Goal: Information Seeking & Learning: Find specific fact

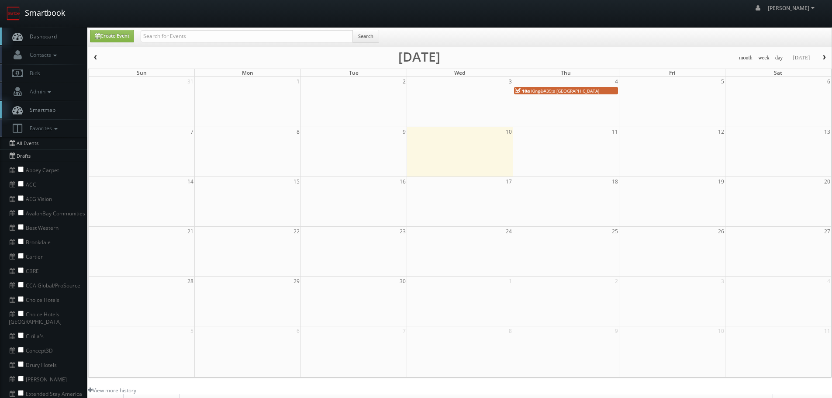
click at [49, 17] on link "Smartbook" at bounding box center [36, 13] width 72 height 27
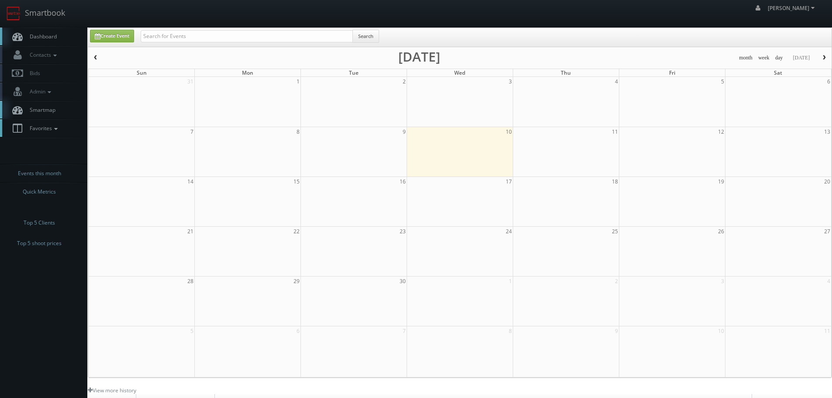
click at [59, 127] on icon at bounding box center [56, 129] width 8 height 6
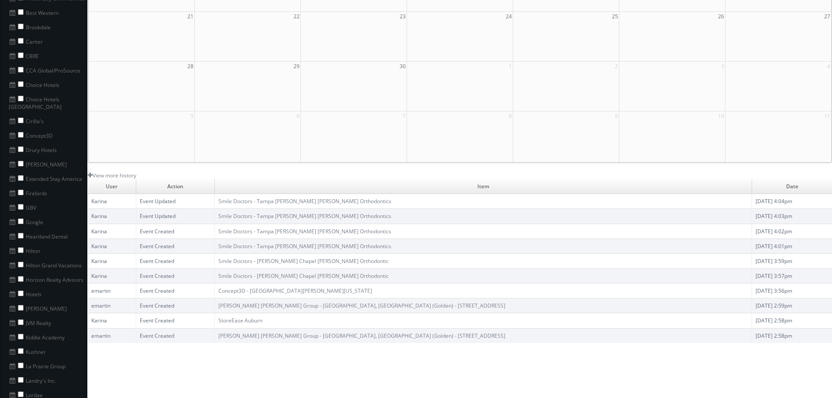
scroll to position [218, 0]
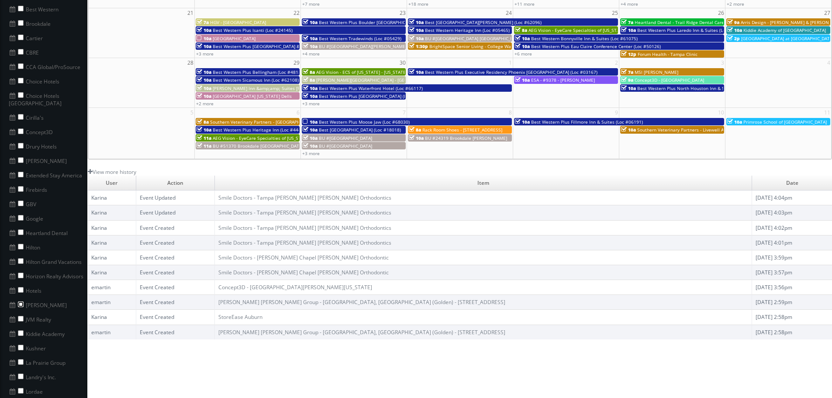
click at [19, 301] on input "checkbox" at bounding box center [21, 304] width 6 height 6
checkbox input "true"
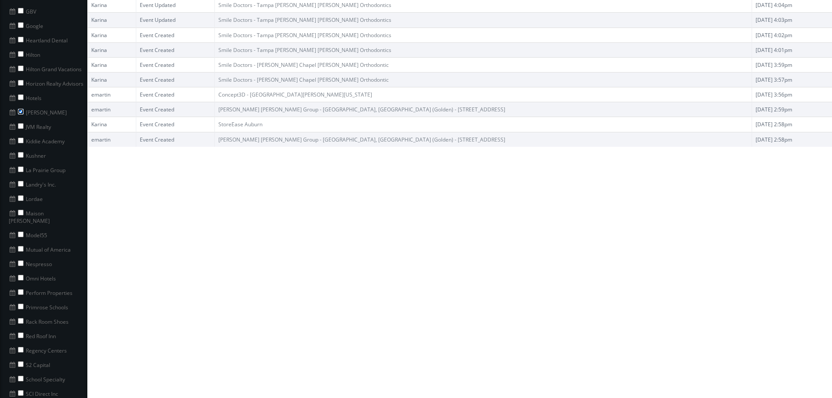
scroll to position [306, 0]
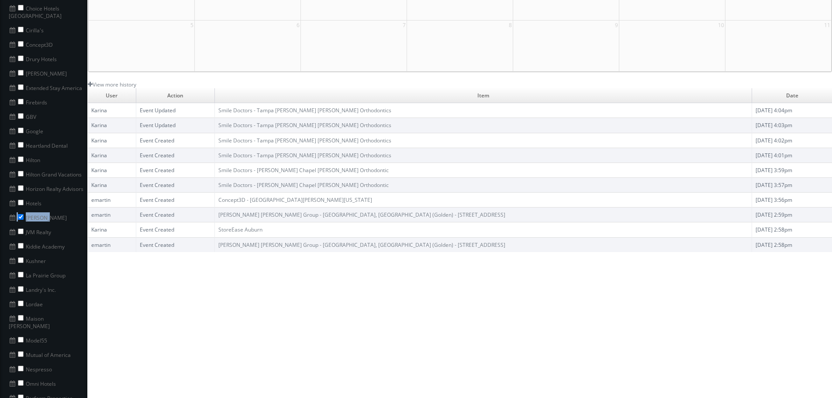
copy li "[PERSON_NAME]"
drag, startPoint x: 52, startPoint y: 210, endPoint x: 21, endPoint y: 209, distance: 31.9
click at [21, 210] on li "Ingerman" at bounding box center [43, 217] width 87 height 14
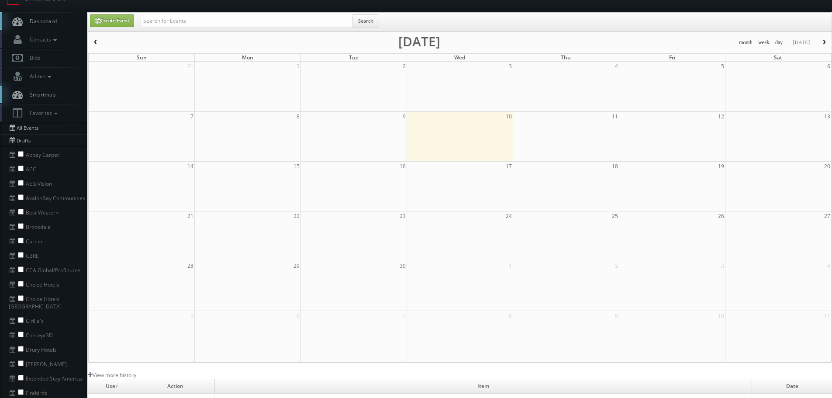
scroll to position [0, 0]
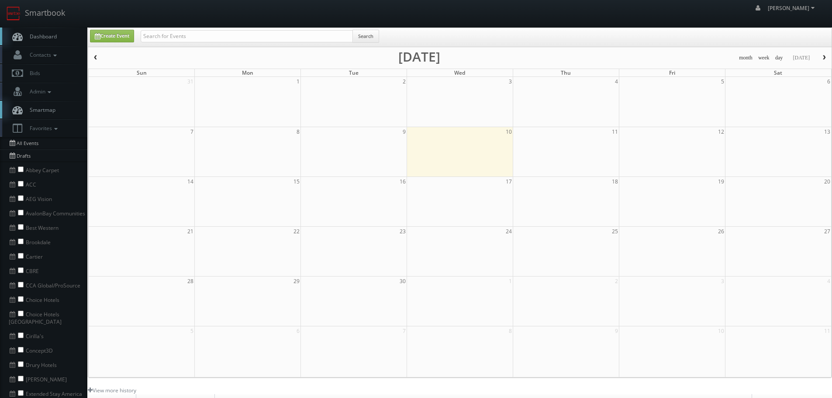
click at [250, 23] on div "robert robert Profile Logout" at bounding box center [416, 13] width 832 height 27
click at [257, 29] on div "Create Event Search" at bounding box center [459, 37] width 743 height 19
click at [259, 31] on input "text" at bounding box center [247, 36] width 212 height 12
paste input "Ingerman"
type input "[PERSON_NAME]"
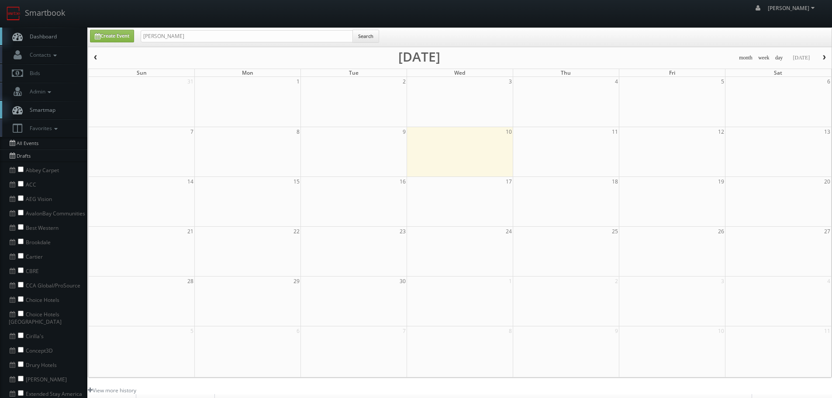
click at [370, 43] on span "Search" at bounding box center [366, 38] width 26 height 17
click at [369, 35] on button "Search" at bounding box center [365, 36] width 27 height 13
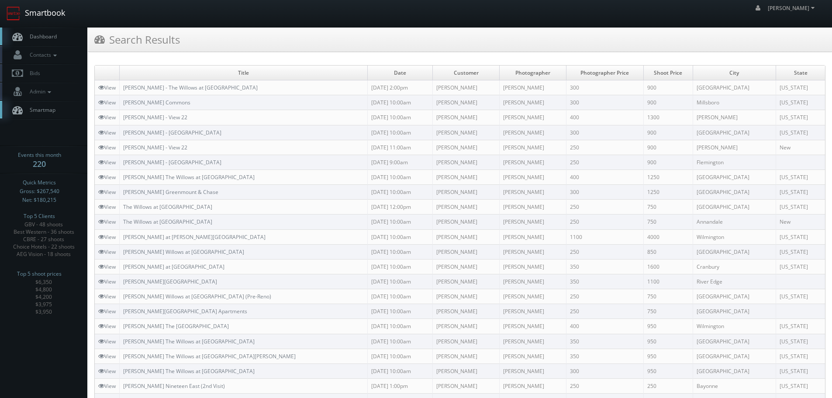
click at [59, 8] on link "Smartbook" at bounding box center [36, 13] width 72 height 27
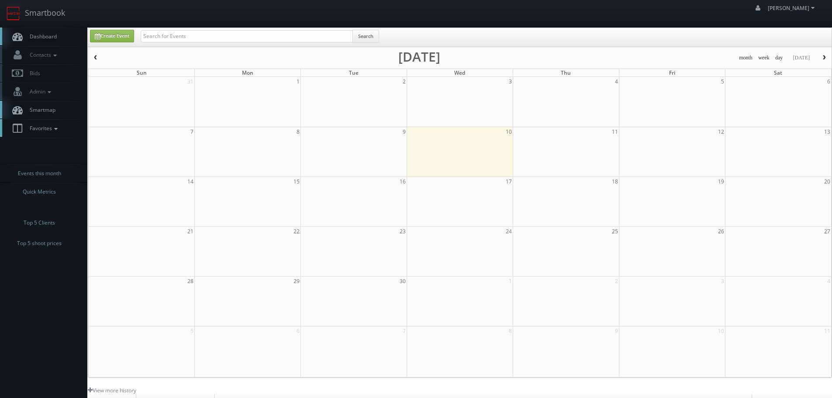
click at [54, 131] on icon at bounding box center [56, 129] width 8 height 6
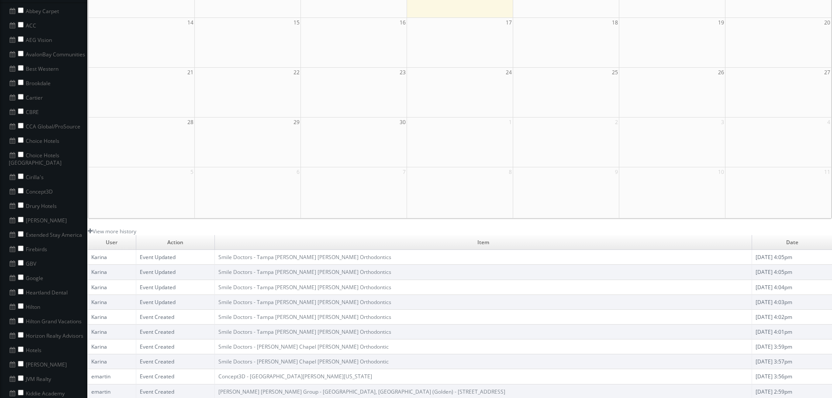
scroll to position [175, 0]
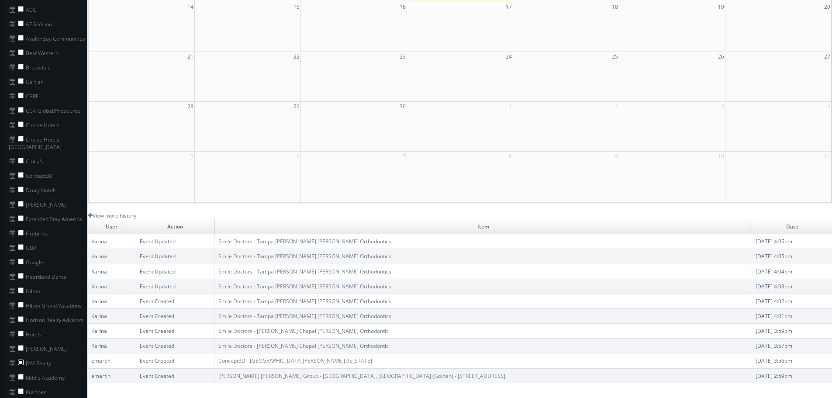
click at [21, 359] on input "checkbox" at bounding box center [21, 362] width 6 height 6
checkbox input "true"
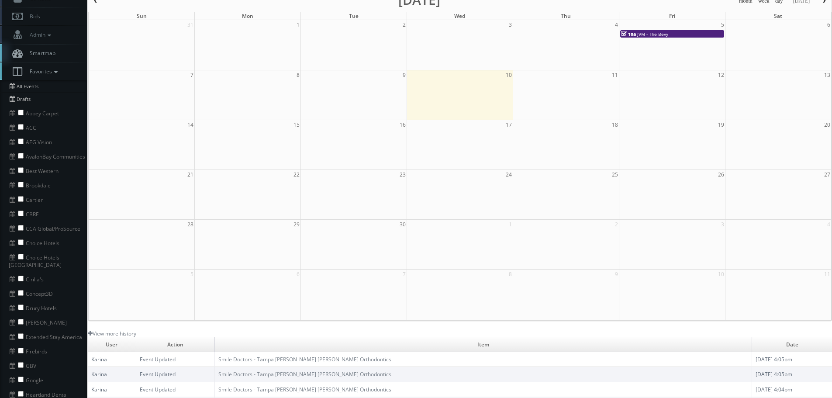
scroll to position [218, 0]
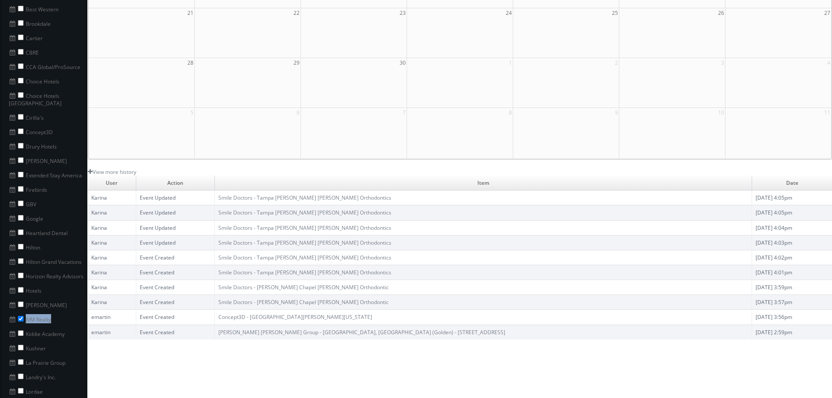
copy li "JVM Realty"
drag, startPoint x: 59, startPoint y: 309, endPoint x: 36, endPoint y: 303, distance: 24.3
click at [25, 311] on li "JVM Realty" at bounding box center [43, 318] width 87 height 14
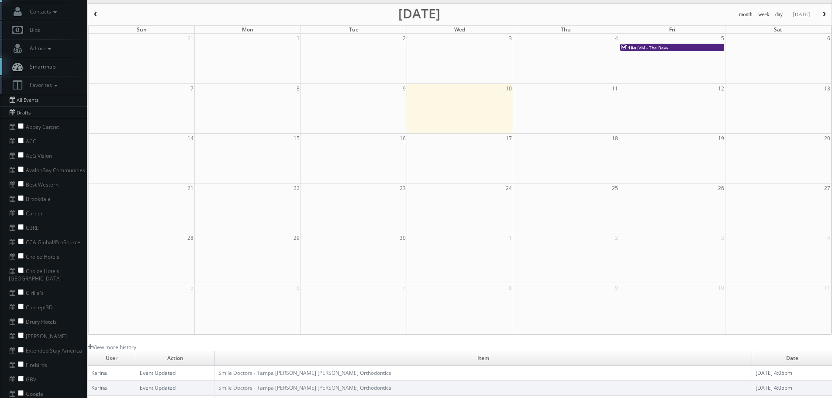
scroll to position [0, 0]
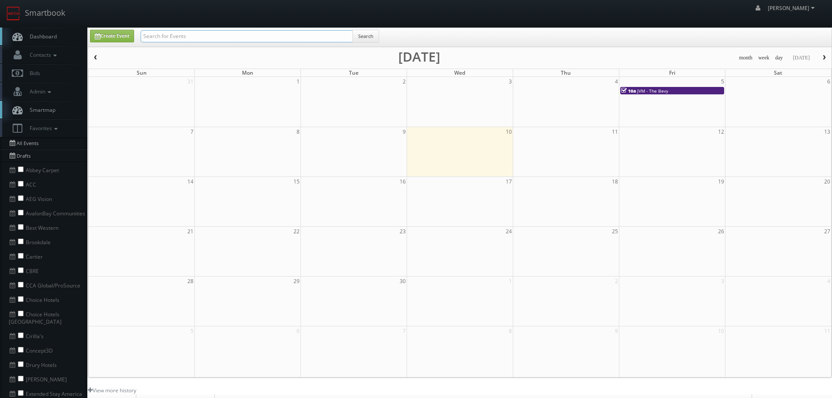
click at [300, 33] on input "text" at bounding box center [247, 36] width 212 height 12
paste input "JVM Realty"
type input "JVM Realty"
click at [367, 39] on button "Search" at bounding box center [365, 36] width 27 height 13
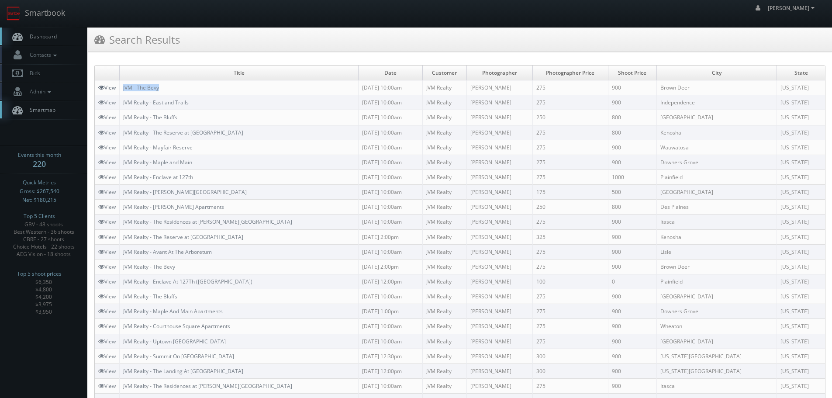
copy tr "JVM - The Bevy"
drag, startPoint x: 214, startPoint y: 85, endPoint x: 117, endPoint y: 88, distance: 97.5
click at [117, 88] on tr "View JVM - The Bevy 09/05/2025 10:00am JVM Realty Scott Witte 275 900 Brown Dee…" at bounding box center [460, 87] width 730 height 15
click at [43, 16] on link "Smartbook" at bounding box center [36, 13] width 72 height 27
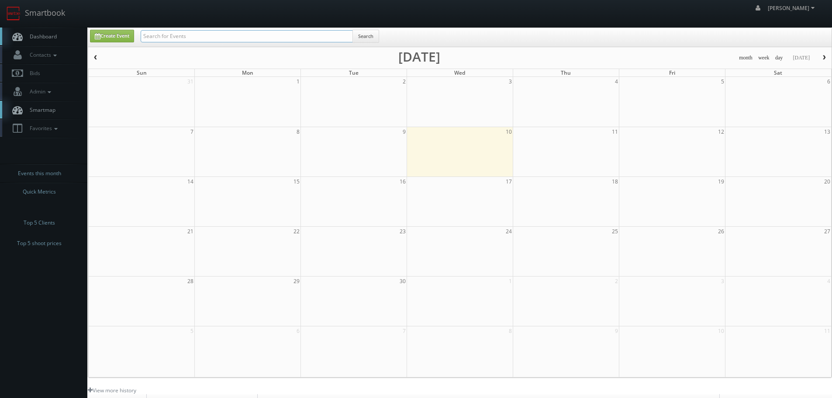
click at [180, 37] on input "text" at bounding box center [247, 36] width 212 height 12
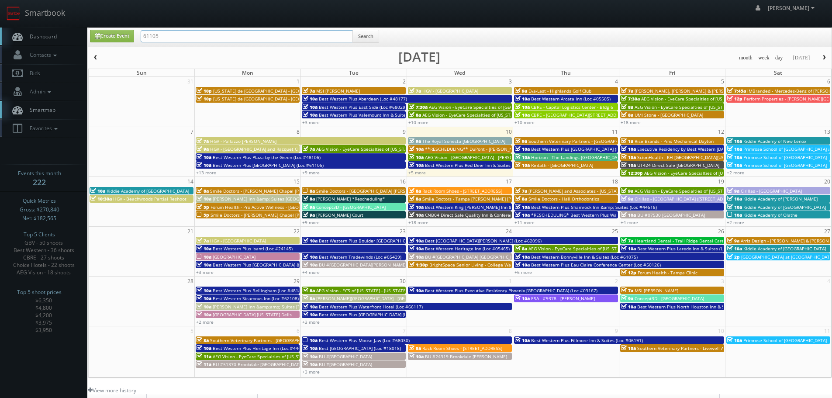
type input "61105"
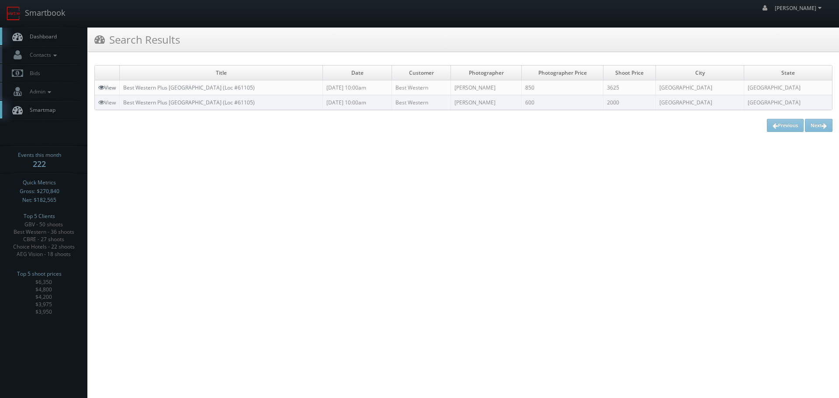
click at [104, 86] on link "View" at bounding box center [106, 87] width 17 height 7
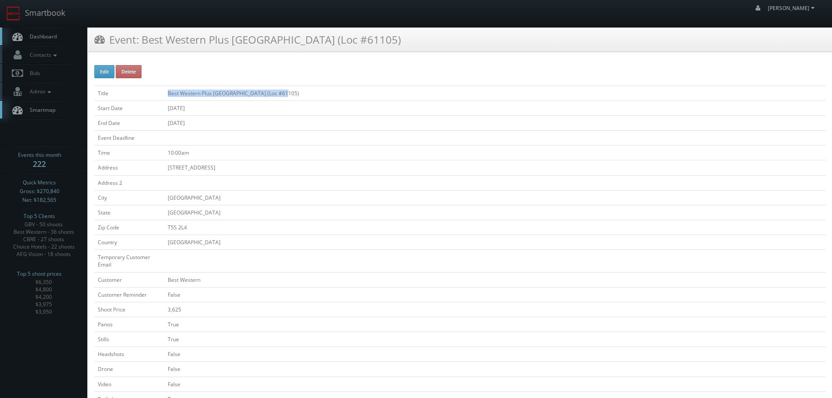
copy tr "Best Western Plus [GEOGRAPHIC_DATA] (Loc #61105)"
drag, startPoint x: 289, startPoint y: 90, endPoint x: 159, endPoint y: 93, distance: 130.2
click at [159, 93] on tr "Title Best Western Plus [GEOGRAPHIC_DATA] (Loc #61105)" at bounding box center [459, 93] width 731 height 15
drag, startPoint x: 65, startPoint y: 16, endPoint x: 77, endPoint y: 18, distance: 12.4
click at [65, 16] on link "Smartbook" at bounding box center [36, 13] width 72 height 27
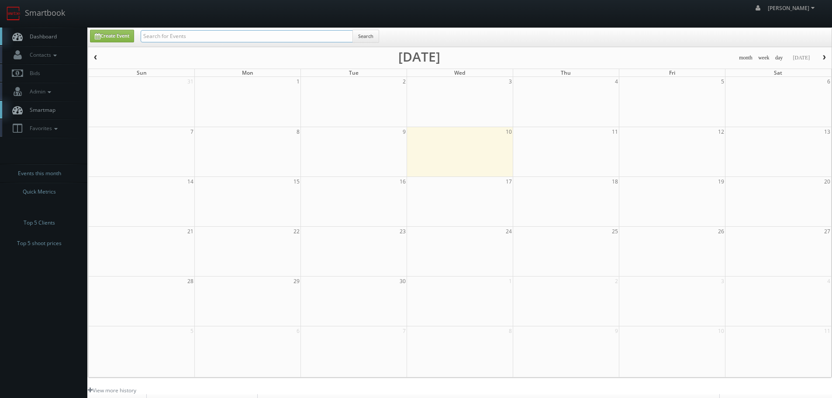
click at [212, 35] on input "text" at bounding box center [247, 36] width 212 height 12
type input "bright space"
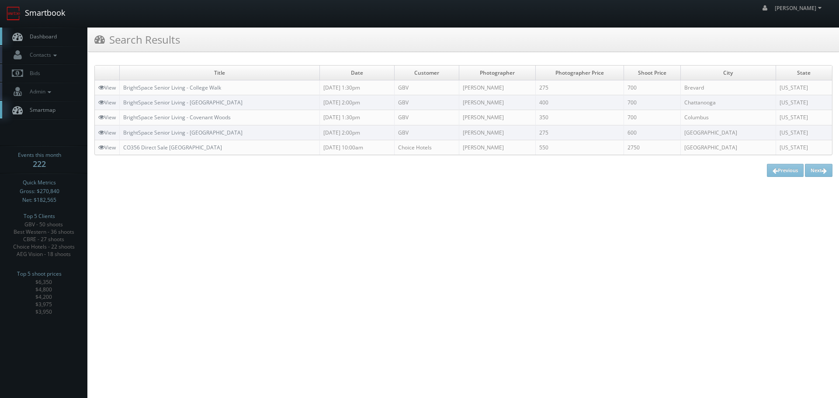
click at [47, 12] on link "Smartbook" at bounding box center [36, 13] width 72 height 27
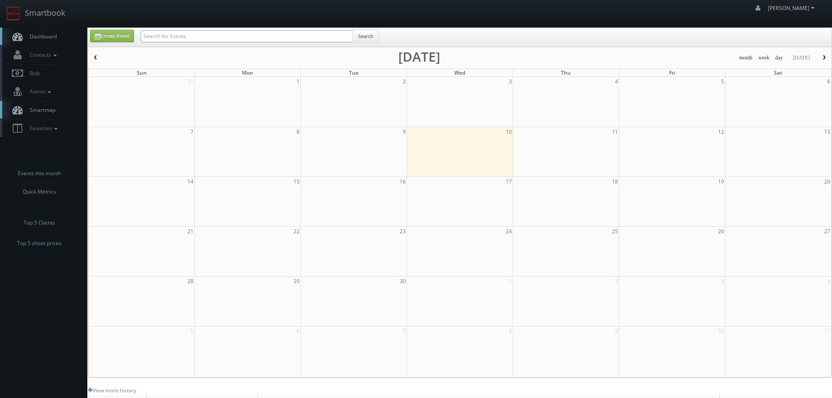
click at [164, 35] on input "text" at bounding box center [247, 36] width 212 height 12
type input "bright space"
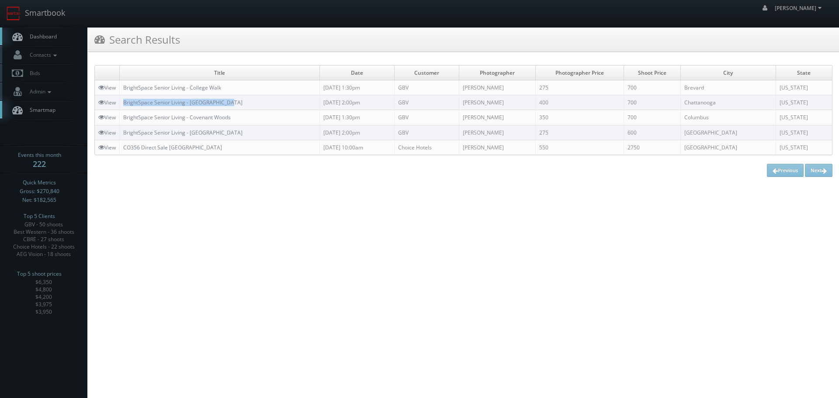
copy link "BrightSpace Senior Living - [GEOGRAPHIC_DATA]"
drag, startPoint x: 255, startPoint y: 97, endPoint x: 122, endPoint y: 102, distance: 132.5
click at [122, 102] on td "BrightSpace Senior Living - Hickory Valley" at bounding box center [220, 102] width 200 height 15
click at [53, 6] on link "Smartbook" at bounding box center [36, 13] width 72 height 27
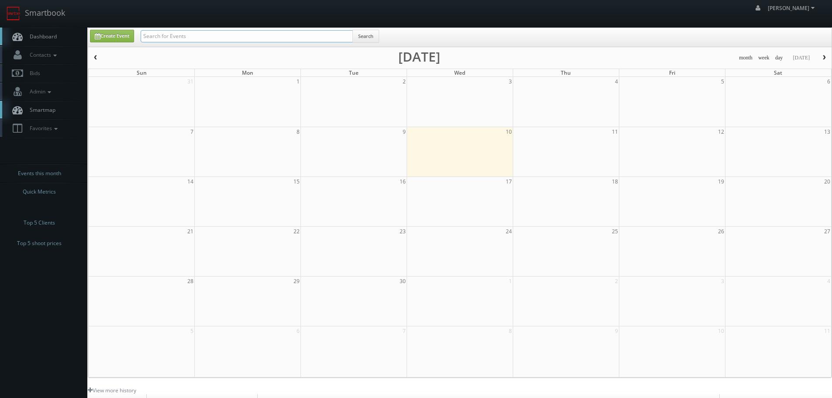
click at [164, 34] on input "text" at bounding box center [247, 36] width 212 height 12
type input "[PERSON_NAME]"
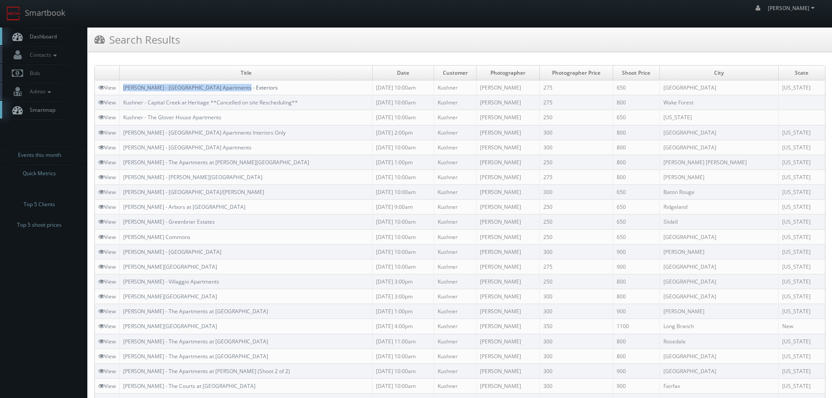
copy link "[PERSON_NAME] - [GEOGRAPHIC_DATA] Apartments - Exteriors"
drag, startPoint x: 255, startPoint y: 89, endPoint x: 124, endPoint y: 87, distance: 130.6
click at [124, 87] on td "[PERSON_NAME] - [GEOGRAPHIC_DATA] Apartments - Exteriors" at bounding box center [246, 87] width 253 height 15
click at [56, 15] on link "Smartbook" at bounding box center [36, 13] width 72 height 27
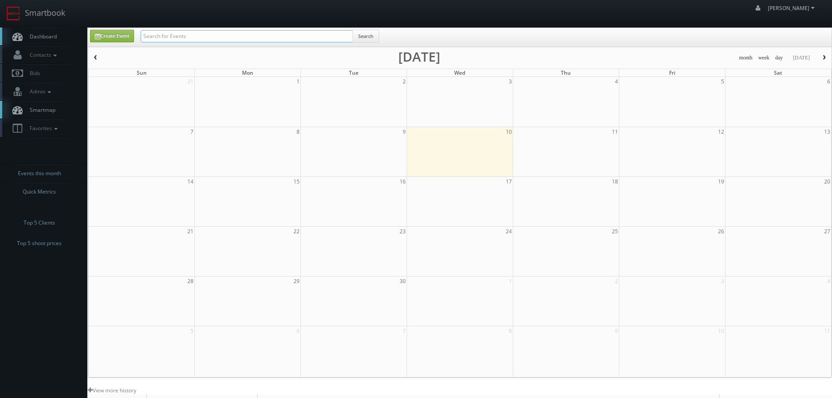
click at [185, 36] on input "text" at bounding box center [247, 36] width 212 height 12
type input "portage"
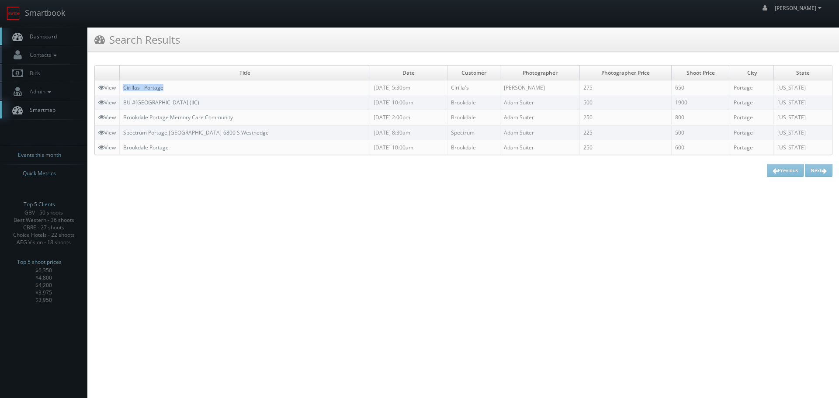
copy link "Cirillas - Portage"
drag, startPoint x: 175, startPoint y: 90, endPoint x: 125, endPoint y: 88, distance: 49.4
click at [125, 88] on td "Cirillas - Portage" at bounding box center [245, 87] width 250 height 15
click at [44, 7] on link "Smartbook" at bounding box center [36, 13] width 72 height 27
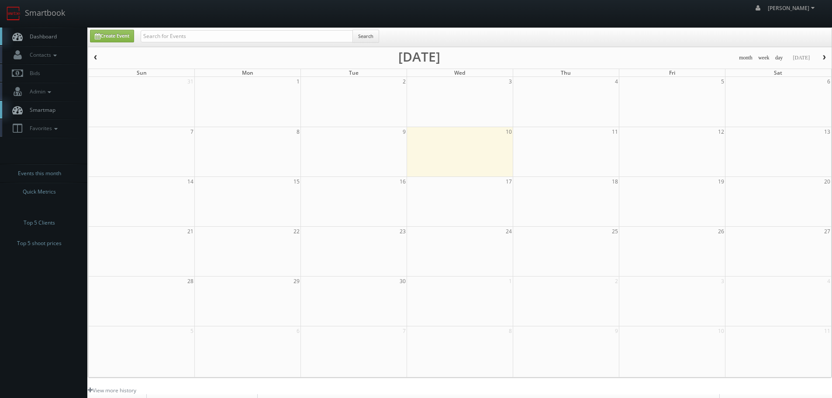
click at [206, 28] on div "Create Event Search month week day today September 2025 Sun Mon Tue Wed Thu Fri…" at bounding box center [460, 203] width 744 height 350
click at [208, 33] on input "text" at bounding box center [247, 36] width 212 height 12
type input "cirilla"
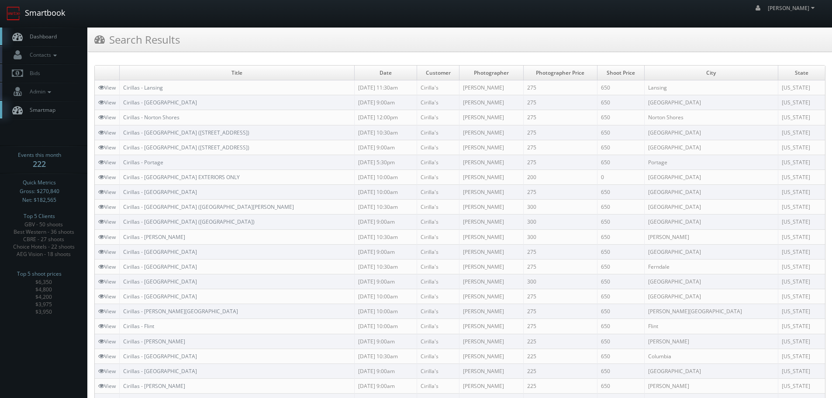
click at [26, 20] on link "Smartbook" at bounding box center [36, 13] width 72 height 27
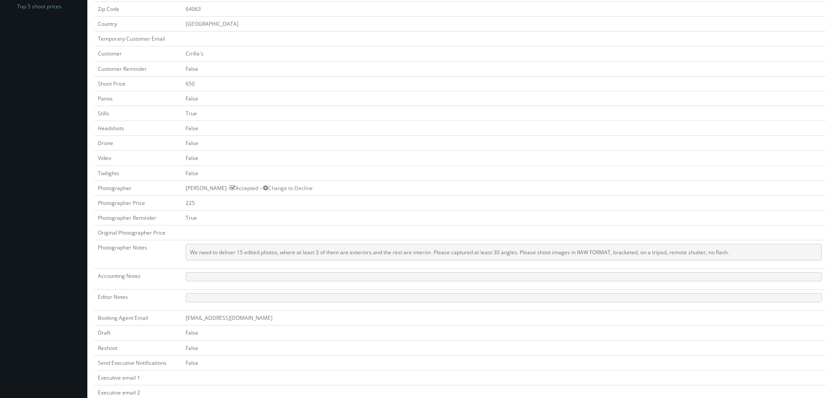
scroll to position [267, 0]
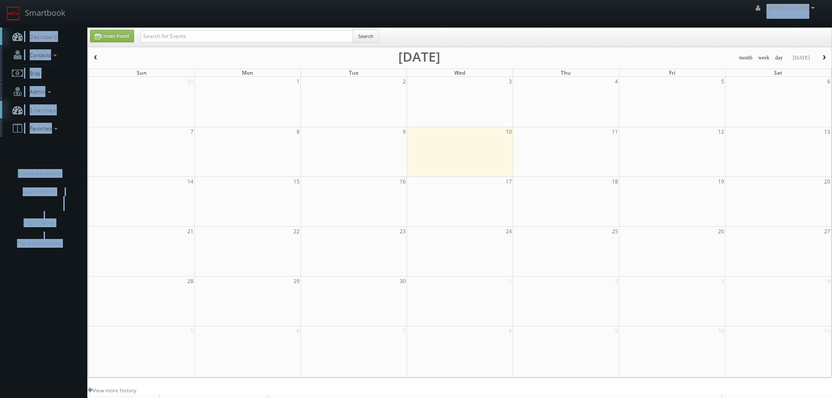
drag, startPoint x: 0, startPoint y: 0, endPoint x: 186, endPoint y: 35, distance: 189.3
click at [182, 30] on body "Smartbook Toggle Side Navigation Toggle Top Navigation [PERSON_NAME] [PERSON_NA…" at bounding box center [416, 279] width 832 height 558
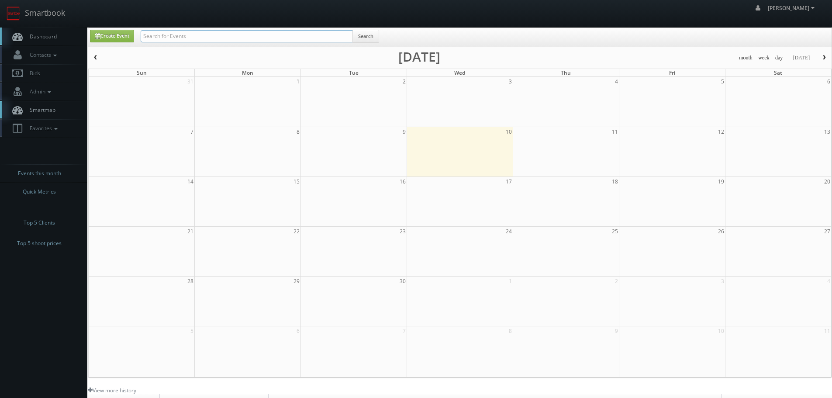
click at [186, 35] on input "text" at bounding box center [247, 36] width 212 height 12
type input "48106"
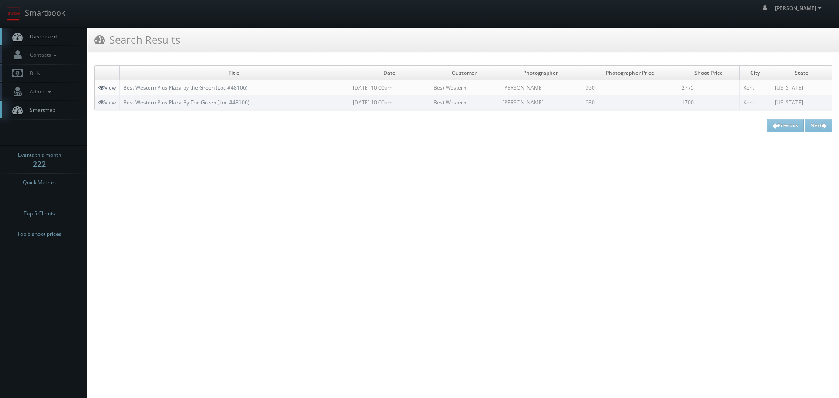
click at [114, 86] on link "View" at bounding box center [106, 87] width 17 height 7
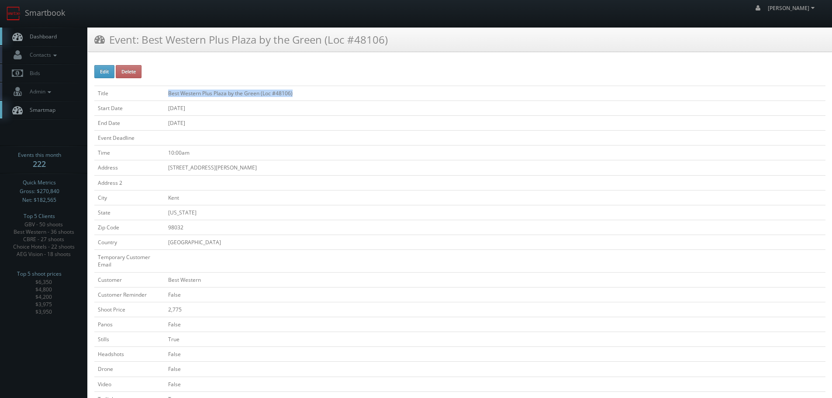
drag, startPoint x: 229, startPoint y: 98, endPoint x: 162, endPoint y: 98, distance: 66.8
click at [162, 98] on tr "Title Best Western Plus Plaza by the Green (Loc #48106)" at bounding box center [459, 93] width 731 height 15
copy tr "Best Western Plus Plaza by the Green (Loc #48106)"
click at [48, 17] on link "Smartbook" at bounding box center [36, 13] width 72 height 27
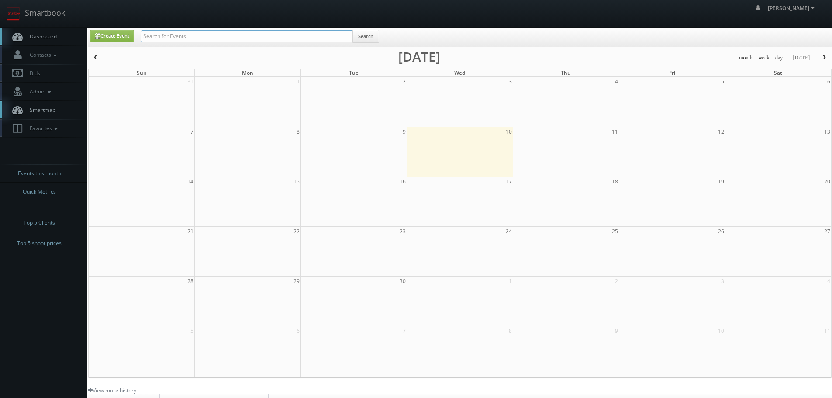
click at [193, 34] on input "text" at bounding box center [247, 36] width 212 height 12
type input "saskatoon"
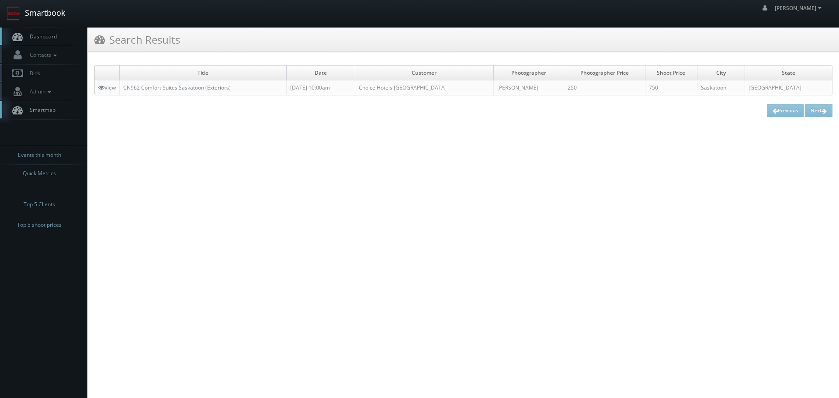
click at [56, 6] on link "Smartbook" at bounding box center [36, 13] width 72 height 27
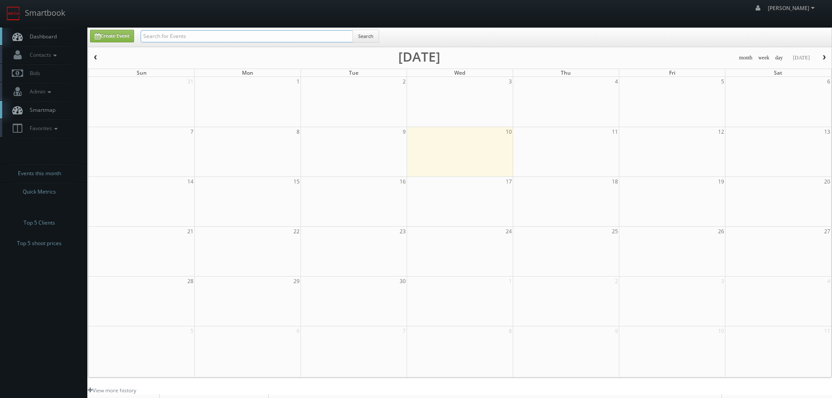
click at [188, 38] on input "text" at bounding box center [247, 36] width 212 height 12
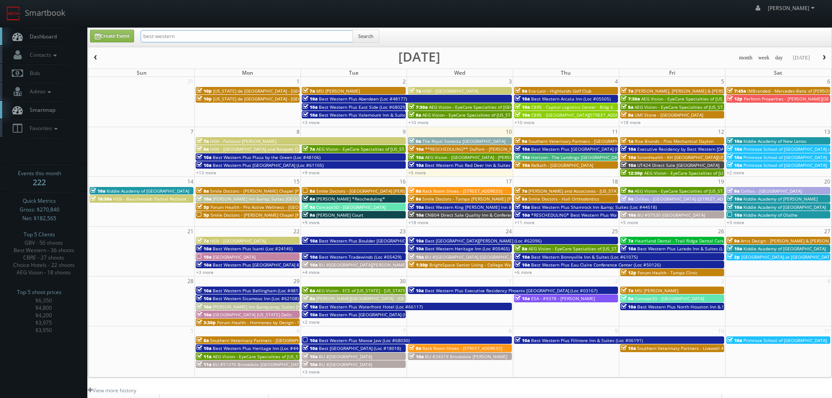
type input "best western"
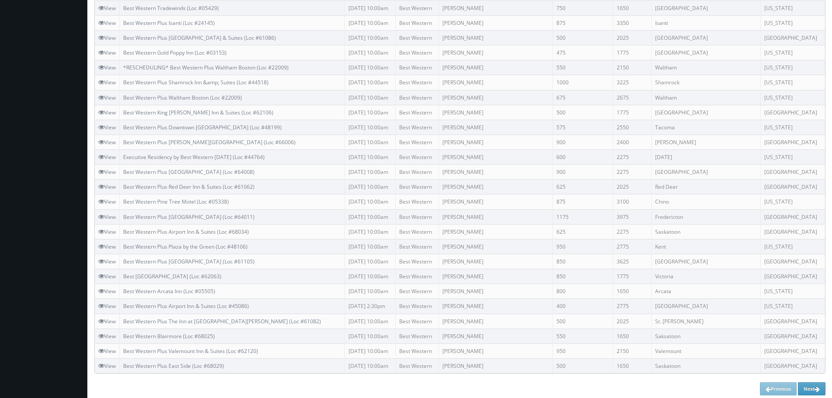
scroll to position [456, 0]
copy link "Best Western Plus East Side (Loc #68029)"
drag, startPoint x: 231, startPoint y: 361, endPoint x: 124, endPoint y: 361, distance: 107.9
click at [124, 361] on td "Best Western Plus East Side (Loc #68029)" at bounding box center [232, 362] width 225 height 15
drag, startPoint x: 245, startPoint y: 333, endPoint x: 124, endPoint y: 333, distance: 121.4
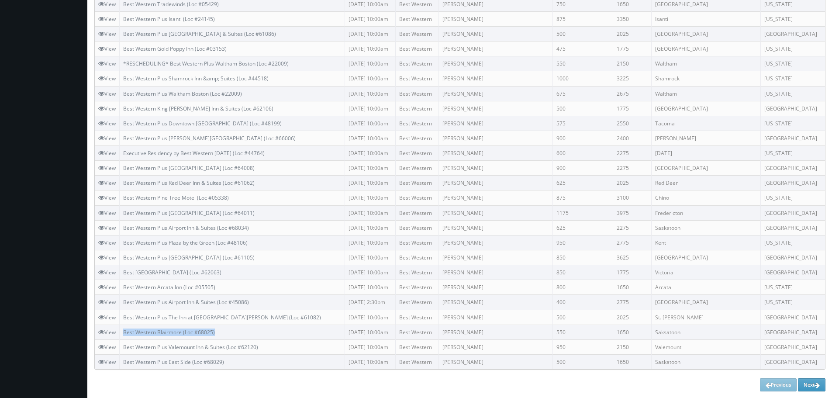
click at [124, 333] on td "Best Western Blairmore (Loc #68025)" at bounding box center [232, 332] width 225 height 15
copy link "Best Western Blairmore (Loc #68025)"
